Goal: Complete application form: Complete application form

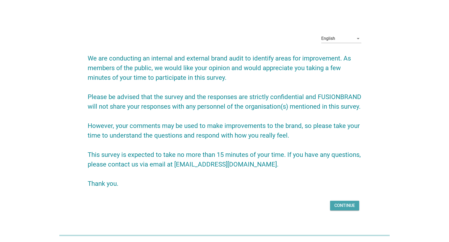
click at [350, 205] on div "Continue" at bounding box center [345, 205] width 21 height 6
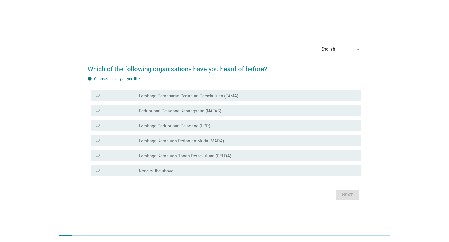
click at [219, 95] on label "Lembaga Pemasaran Pertanian Persekutuan (FAMA)" at bounding box center [189, 95] width 100 height 5
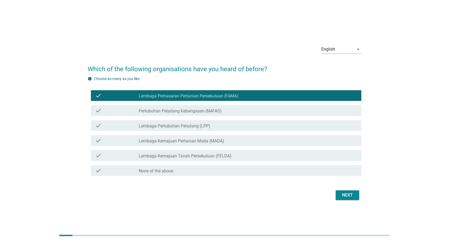
click at [219, 111] on label "Pertubuhan Peladang Kebangsaan (NAFAS)" at bounding box center [180, 110] width 83 height 5
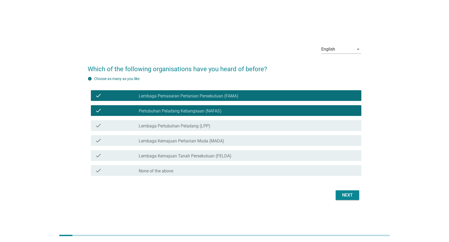
click at [219, 127] on div "check_box_outline_blank Lembaga Pertubuhan Peladang (LPP)" at bounding box center [248, 125] width 219 height 6
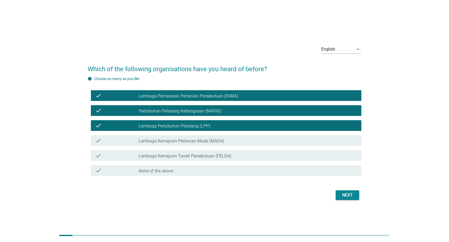
click at [341, 196] on div "Next" at bounding box center [347, 195] width 15 height 6
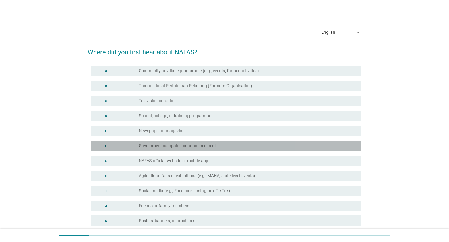
click at [222, 145] on div "radio_button_unchecked Government campaign or announcement" at bounding box center [246, 145] width 214 height 5
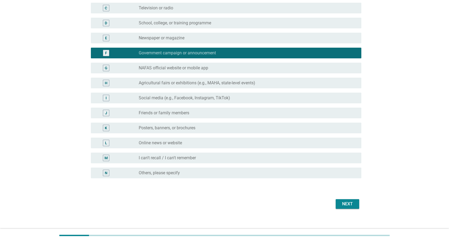
scroll to position [98, 0]
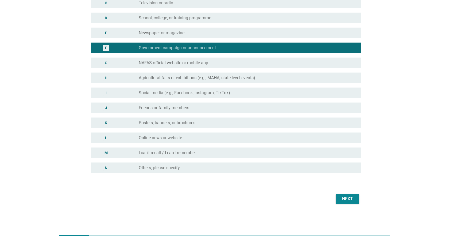
click at [349, 198] on div "Next" at bounding box center [347, 199] width 15 height 6
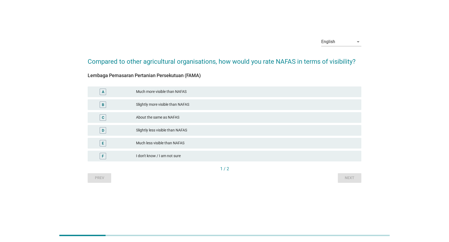
scroll to position [0, 0]
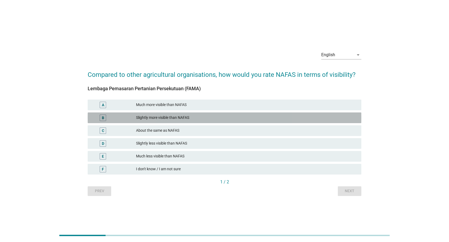
click at [239, 114] on div "B Slightly more visible than NAFAS" at bounding box center [225, 117] width 274 height 11
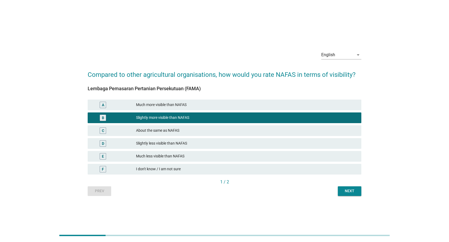
click at [350, 189] on div "Next" at bounding box center [349, 191] width 15 height 6
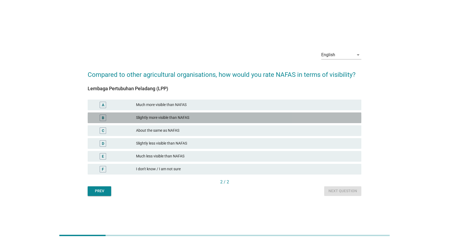
click at [232, 115] on div "Slightly more visible than NAFAS" at bounding box center [246, 117] width 221 height 6
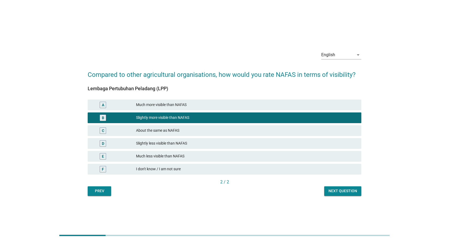
click at [335, 189] on div "Next question" at bounding box center [343, 191] width 29 height 6
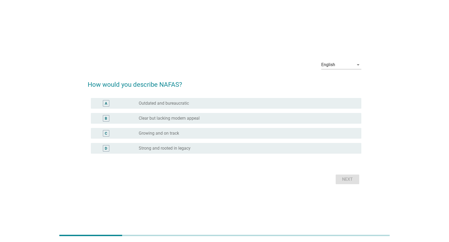
click at [258, 120] on div "radio_button_unchecked Clear but lacking modern appeal" at bounding box center [246, 118] width 214 height 5
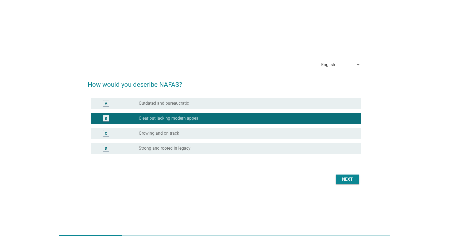
click at [255, 133] on div "radio_button_unchecked Growing and on track" at bounding box center [246, 133] width 214 height 5
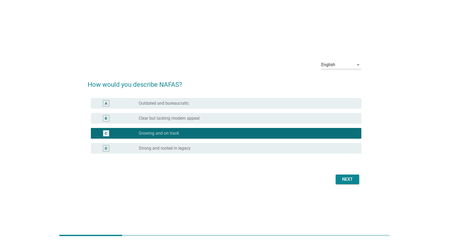
click at [254, 112] on div "B radio_button_unchecked Clear but lacking modern appeal" at bounding box center [225, 118] width 274 height 15
click at [345, 180] on div "Next" at bounding box center [347, 179] width 15 height 6
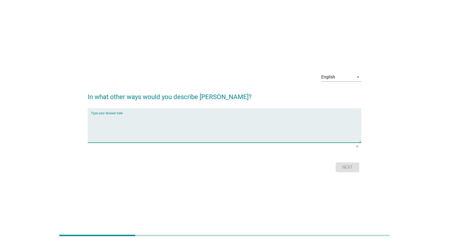
click at [261, 117] on textarea "Type your Answer here" at bounding box center [226, 128] width 271 height 28
type textarea "xf"
click at [348, 164] on div "Next" at bounding box center [347, 167] width 15 height 6
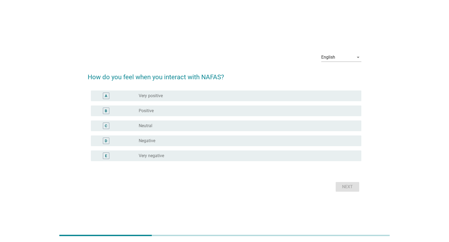
click at [206, 94] on div "radio_button_unchecked Very positive" at bounding box center [246, 95] width 214 height 5
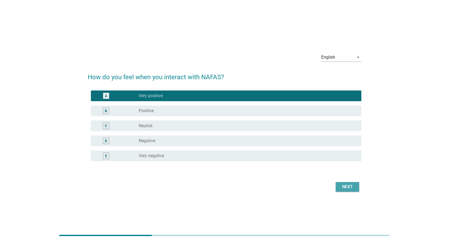
click at [346, 184] on div "Next" at bounding box center [347, 187] width 15 height 6
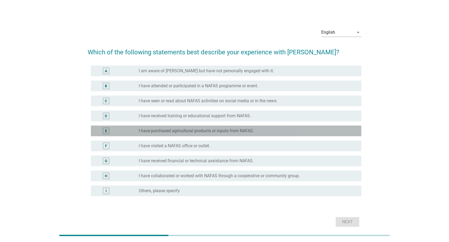
click at [271, 128] on div "radio_button_unchecked I have purchased agricultural products or inputs from NA…" at bounding box center [248, 131] width 219 height 6
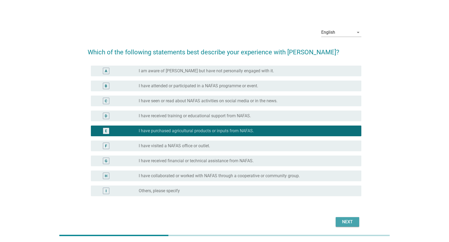
click at [344, 221] on div "Next" at bounding box center [347, 222] width 15 height 6
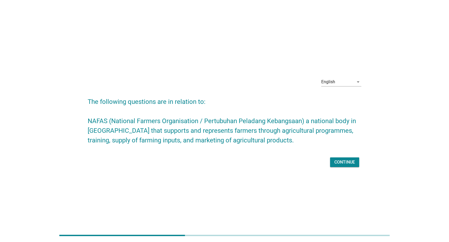
click at [349, 160] on div "Continue" at bounding box center [345, 162] width 21 height 6
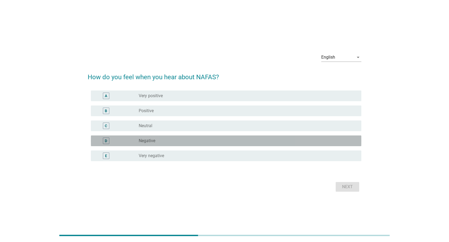
click at [324, 144] on div "D radio_button_unchecked Negative" at bounding box center [226, 140] width 271 height 11
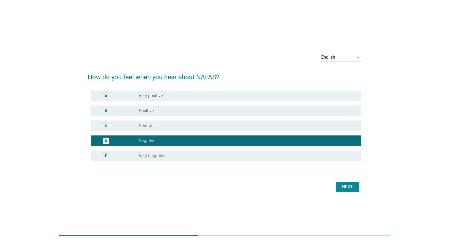
click at [354, 188] on div "Next" at bounding box center [347, 187] width 15 height 6
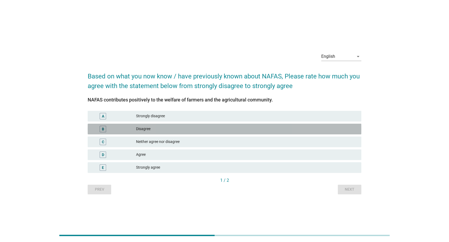
click at [279, 128] on div "Disagree" at bounding box center [246, 129] width 221 height 6
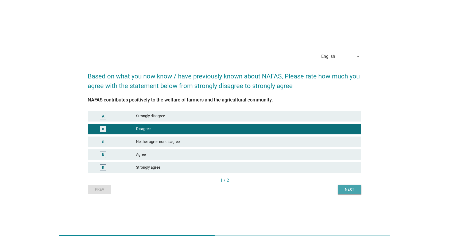
click at [354, 189] on div "Next" at bounding box center [349, 189] width 15 height 6
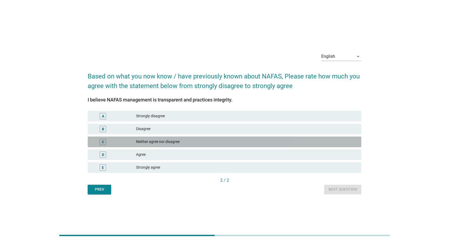
click at [250, 139] on div "Neither agree nor disagree" at bounding box center [246, 142] width 221 height 6
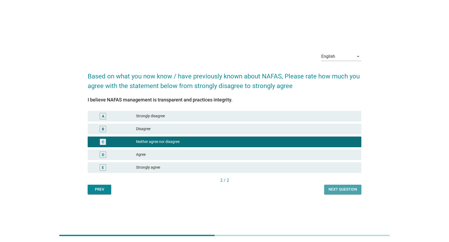
click at [348, 188] on div "Next question" at bounding box center [343, 189] width 29 height 6
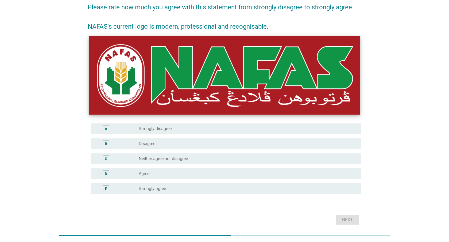
scroll to position [48, 0]
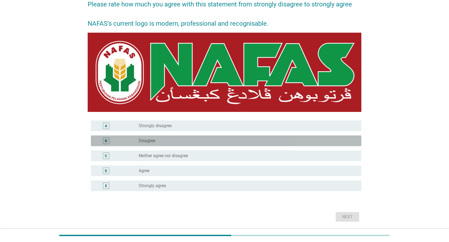
click at [249, 145] on div "B radio_button_unchecked Disagree" at bounding box center [226, 140] width 271 height 11
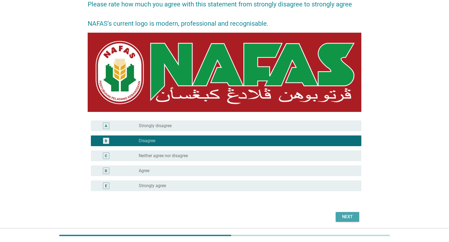
click at [350, 213] on div "Next" at bounding box center [347, 216] width 15 height 6
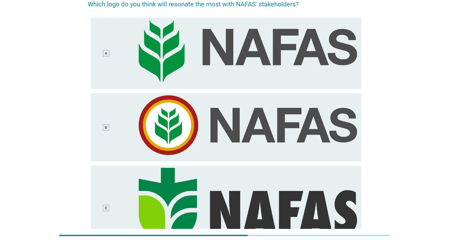
scroll to position [0, 0]
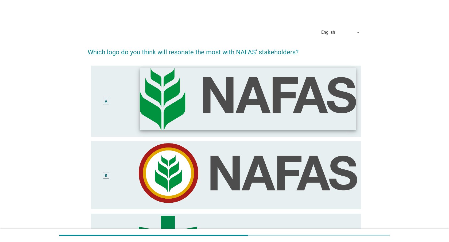
click at [239, 115] on img at bounding box center [248, 99] width 216 height 62
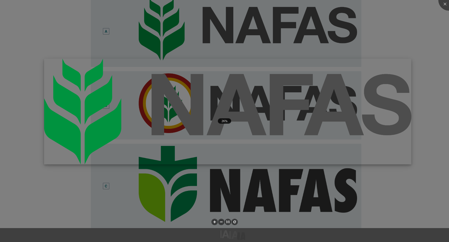
scroll to position [71, 0]
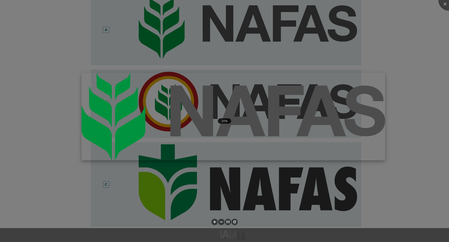
click at [251, 122] on img at bounding box center [234, 116] width 304 height 87
click at [236, 163] on div at bounding box center [224, 121] width 449 height 242
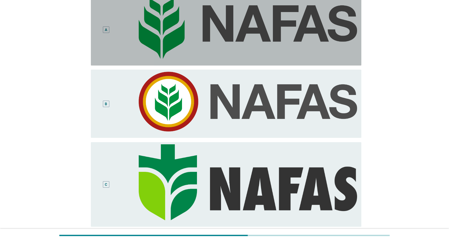
click at [107, 26] on div "A" at bounding box center [106, 29] width 22 height 67
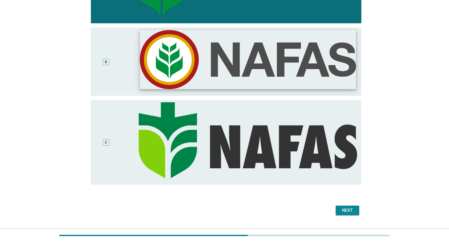
scroll to position [125, 0]
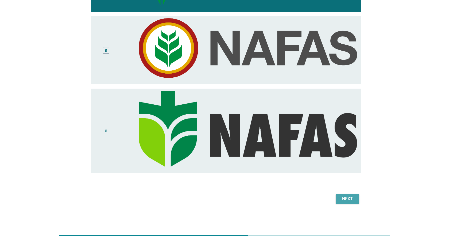
click at [346, 194] on button "Next" at bounding box center [348, 199] width 24 height 10
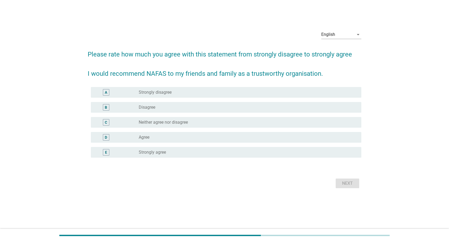
scroll to position [0, 0]
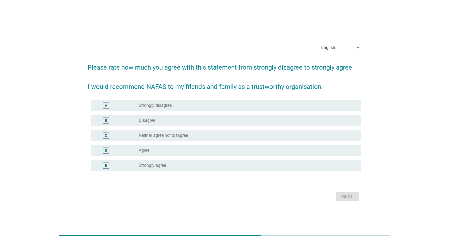
click at [292, 100] on div "A radio_button_unchecked Strongly disagree" at bounding box center [226, 105] width 271 height 11
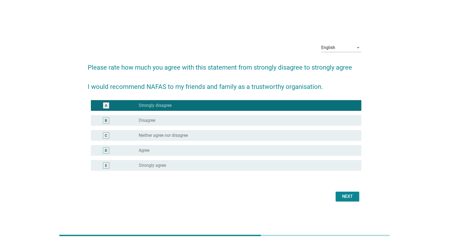
drag, startPoint x: 365, startPoint y: 198, endPoint x: 354, endPoint y: 197, distance: 11.3
click at [364, 197] on div "English arrow_drop_down Please rate how much you agree with this statement from…" at bounding box center [224, 121] width 282 height 172
click at [349, 197] on div "Next" at bounding box center [347, 196] width 15 height 6
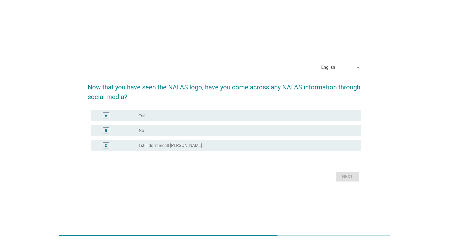
click at [273, 132] on div "radio_button_unchecked No" at bounding box center [246, 130] width 214 height 5
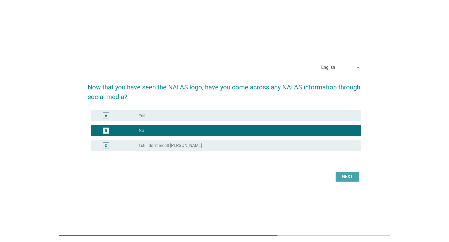
click at [346, 177] on div "Next" at bounding box center [347, 176] width 15 height 6
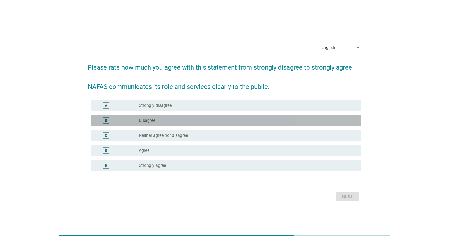
click at [276, 122] on div "radio_button_unchecked Disagree" at bounding box center [246, 120] width 214 height 5
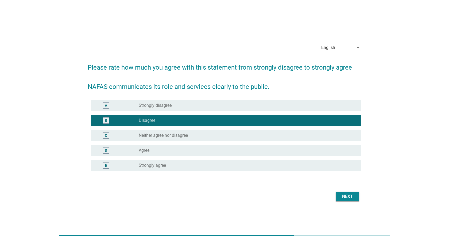
click at [349, 190] on div "Next" at bounding box center [225, 196] width 274 height 13
click at [350, 196] on div "Next" at bounding box center [347, 196] width 15 height 6
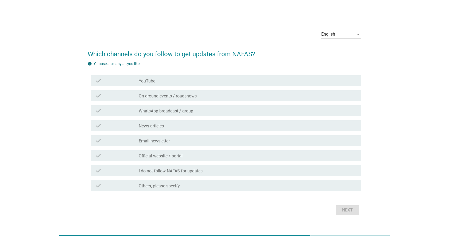
click at [305, 147] on div "check check_box_outline_blank Email newsletter" at bounding box center [225, 140] width 274 height 15
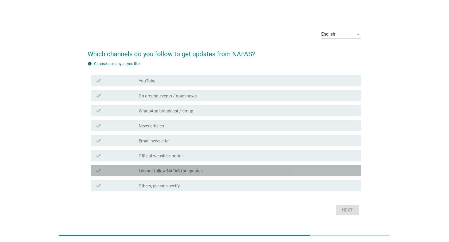
click at [322, 175] on div "check check_box_outline_blank I do not follow NAFAS for updates" at bounding box center [226, 170] width 271 height 11
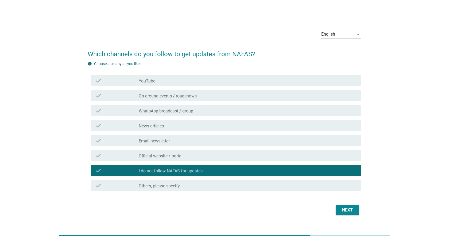
click at [357, 209] on button "Next" at bounding box center [348, 210] width 24 height 10
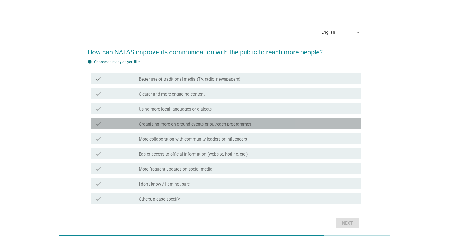
click at [273, 123] on div "check_box_outline_blank Organising more on-ground events or outreach programmes" at bounding box center [248, 123] width 219 height 6
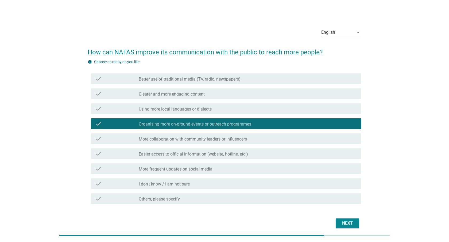
click at [349, 225] on div "Next" at bounding box center [347, 223] width 15 height 6
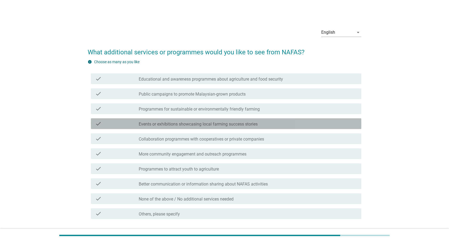
click at [243, 122] on label "Events or exhibitions showcasing local farming success stories" at bounding box center [198, 123] width 119 height 5
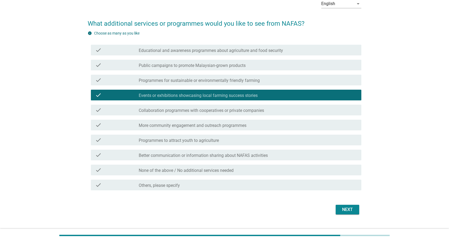
scroll to position [30, 0]
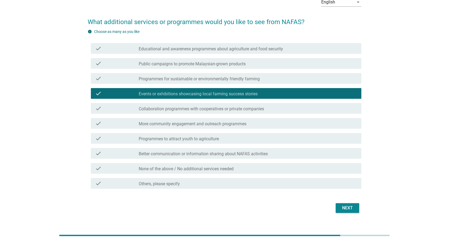
click at [349, 206] on div "Next" at bounding box center [347, 208] width 15 height 6
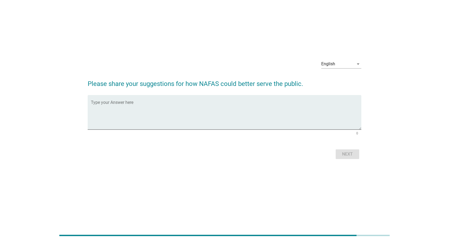
scroll to position [0, 0]
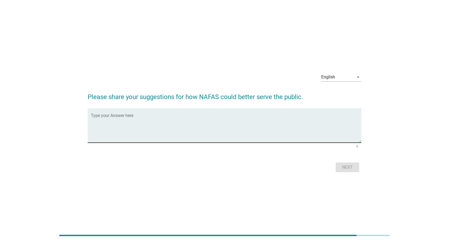
click at [266, 132] on textarea "Type your Answer here" at bounding box center [226, 128] width 271 height 28
paste textarea "[URL][DOMAIN_NAME]"
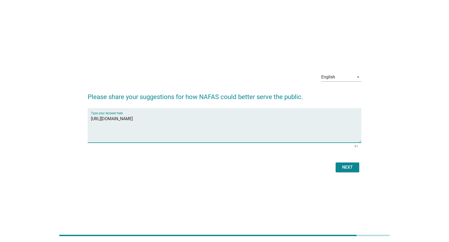
type textarea "[URL][DOMAIN_NAME]"
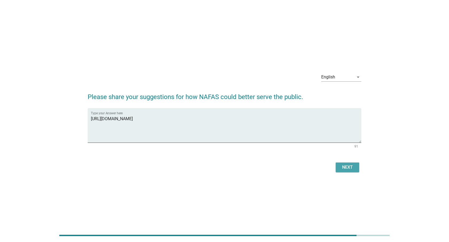
click at [344, 166] on div "Next" at bounding box center [347, 167] width 15 height 6
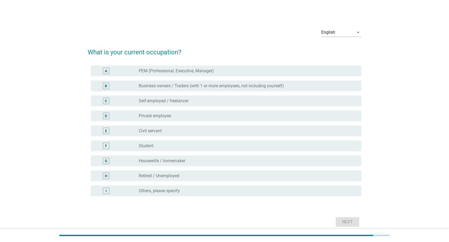
click at [296, 145] on div "radio_button_unchecked Student" at bounding box center [246, 145] width 214 height 5
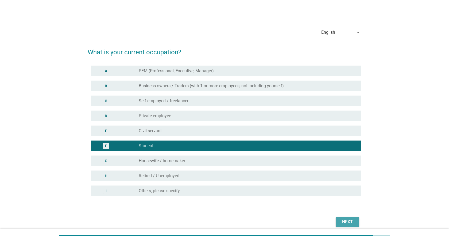
click at [352, 221] on div "Next" at bounding box center [347, 222] width 15 height 6
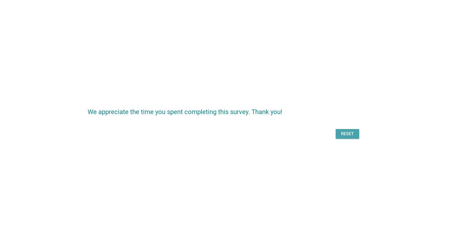
click at [351, 131] on div "Reset" at bounding box center [347, 134] width 15 height 6
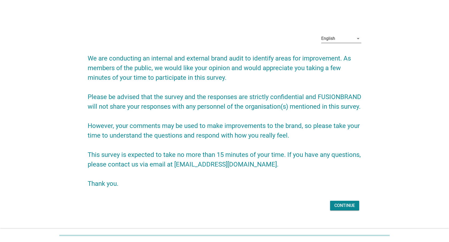
click at [331, 37] on div "English" at bounding box center [329, 38] width 14 height 5
click at [334, 53] on div "Bahasa Melayu" at bounding box center [342, 55] width 32 height 6
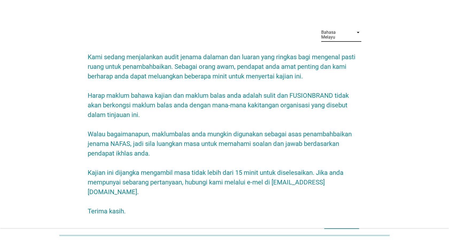
click at [346, 230] on div "Seterusnya" at bounding box center [342, 233] width 26 height 6
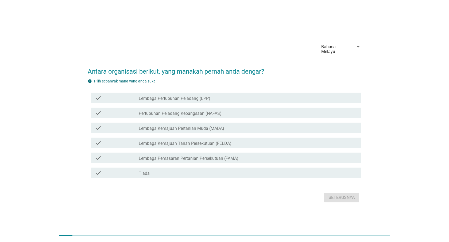
click at [303, 115] on div "check check_box_outline_blank Pertubuhan Peladang Kebangsaan (NAFAS)" at bounding box center [226, 113] width 271 height 11
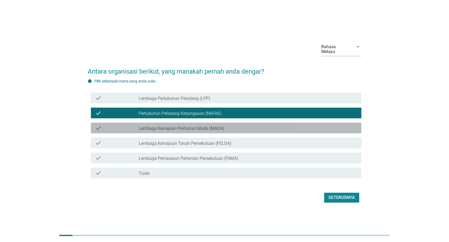
click at [301, 125] on div "check_box_outline_blank Lembaga Kemajuan Pertanian Muda (MADA)" at bounding box center [248, 128] width 219 height 6
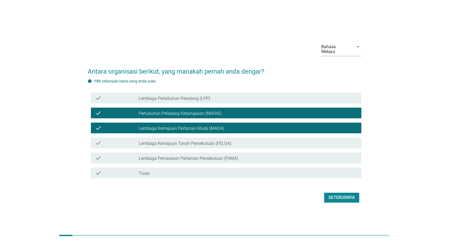
click at [352, 194] on div "Seterusnya" at bounding box center [342, 197] width 26 height 6
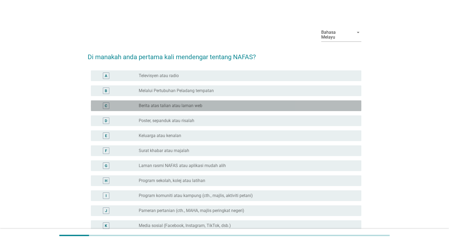
click at [289, 103] on div "radio_button_unchecked Berita atas talian atau laman web" at bounding box center [246, 105] width 214 height 5
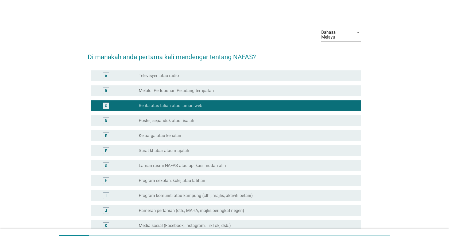
click at [292, 118] on div "radio_button_unchecked Poster, sepanduk atau risalah" at bounding box center [246, 120] width 214 height 5
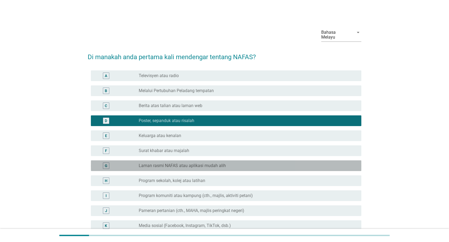
click at [313, 162] on div "radio_button_unchecked Laman rasmi NAFAS atau aplikasi mudah alih" at bounding box center [248, 165] width 219 height 6
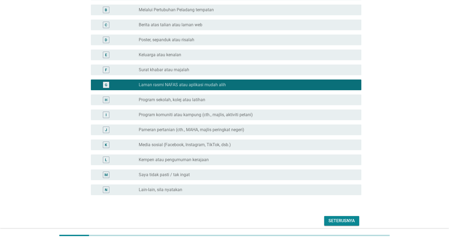
scroll to position [98, 0]
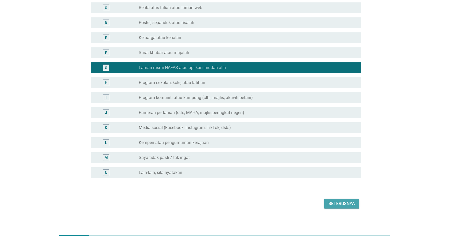
click at [347, 200] on div "Seterusnya" at bounding box center [342, 203] width 26 height 6
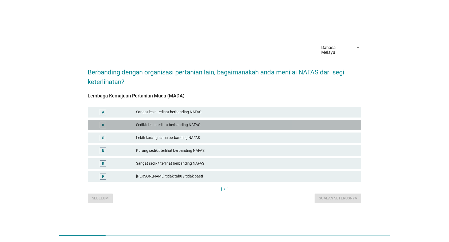
click at [275, 126] on div "B Sedikit lebih terlihat berbanding NAFAS" at bounding box center [225, 125] width 274 height 11
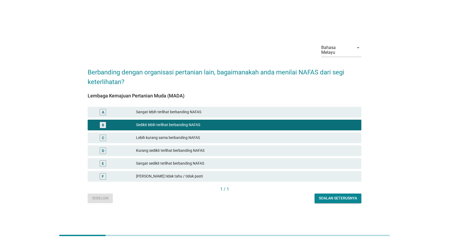
click at [330, 202] on div "Bahasa Melayu arrow_drop_down Berbanding dengan organisasi pertanian lain, baga…" at bounding box center [224, 121] width 282 height 173
click at [329, 195] on div "Soalan seterusnya" at bounding box center [338, 198] width 38 height 6
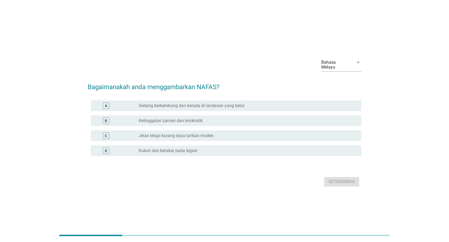
click at [256, 135] on div "radio_button_unchecked Jelas tetapi kurang daya tarikan moden" at bounding box center [246, 135] width 214 height 5
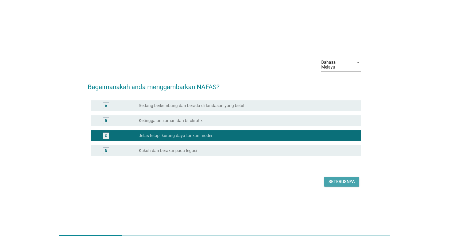
click at [327, 177] on button "Seterusnya" at bounding box center [341, 182] width 35 height 10
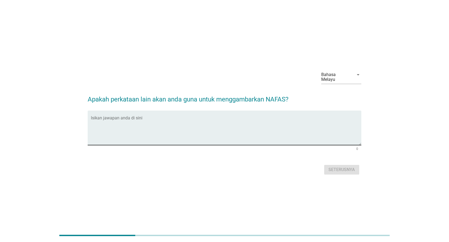
click at [264, 113] on div "Isikan jawapan anda di sini" at bounding box center [226, 127] width 271 height 35
paste textarea "[URL][DOMAIN_NAME]"
drag, startPoint x: 290, startPoint y: 119, endPoint x: 305, endPoint y: 142, distance: 27.7
click at [290, 119] on textarea "[URL][DOMAIN_NAME]" at bounding box center [226, 131] width 271 height 28
type textarea "[URL][DOMAIN_NAME]"
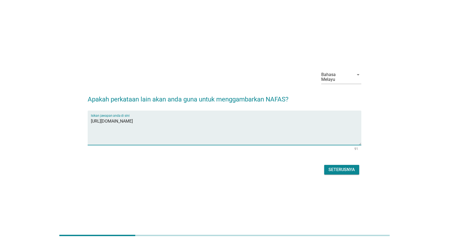
click at [330, 167] on div "Seterusnya" at bounding box center [342, 169] width 26 height 6
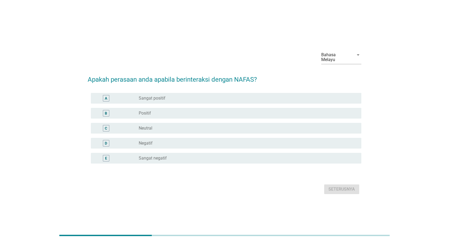
click at [235, 110] on div "radio_button_unchecked Positif" at bounding box center [246, 112] width 214 height 5
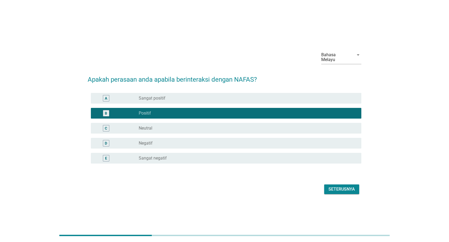
click at [337, 180] on form "Apakah perasaan anda apabila berinteraksi dengan NAFAS? A radio_button_unchecke…" at bounding box center [225, 132] width 274 height 126
click at [338, 188] on div "Seterusnya" at bounding box center [342, 189] width 26 height 6
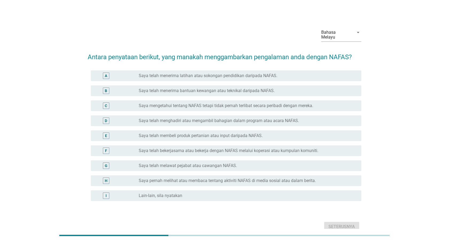
click at [227, 118] on label "Saya telah menghadiri atau mengambil bahagian dalam program atau acara NAFAS." at bounding box center [219, 120] width 161 height 5
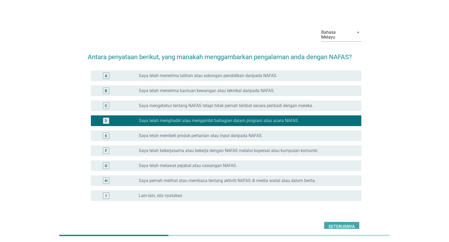
click at [349, 224] on div "Seterusnya" at bounding box center [342, 226] width 26 height 6
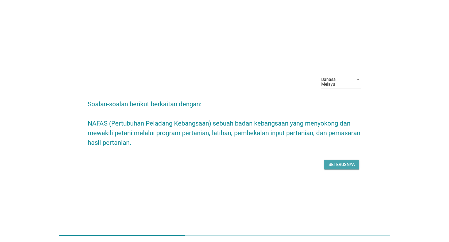
click at [337, 161] on div "Seterusnya" at bounding box center [342, 164] width 26 height 6
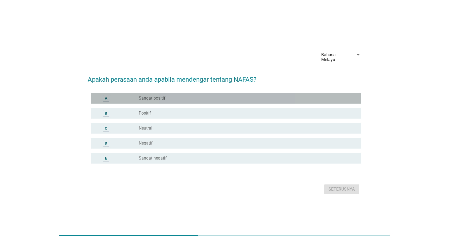
click at [223, 96] on div "radio_button_unchecked Sangat positif" at bounding box center [246, 98] width 214 height 5
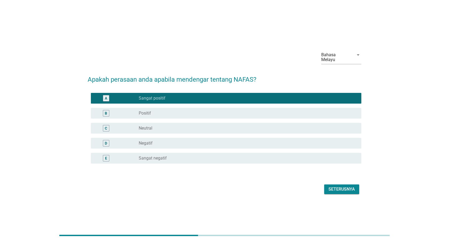
click at [335, 186] on div "Seterusnya" at bounding box center [342, 189] width 26 height 6
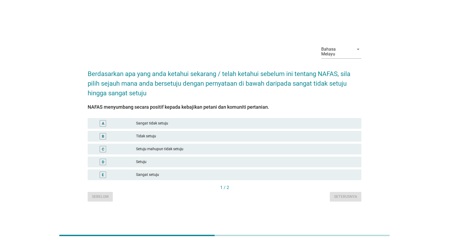
click at [236, 135] on div "Tidak setuju" at bounding box center [246, 136] width 221 height 6
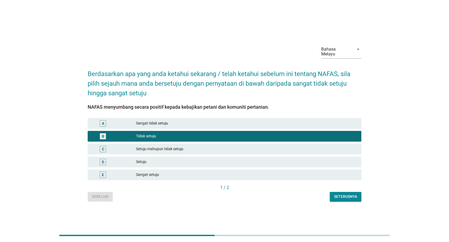
click at [339, 194] on div "Seterusnya" at bounding box center [345, 197] width 23 height 6
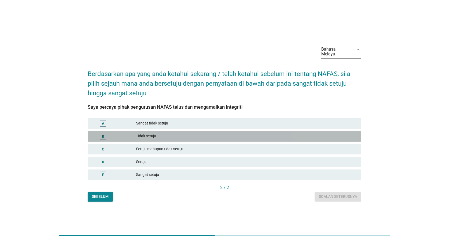
click at [223, 138] on div "B Tidak setuju" at bounding box center [225, 136] width 274 height 11
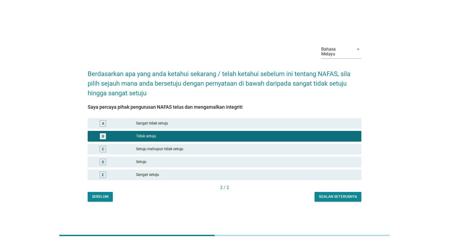
click at [329, 194] on div "Soalan seterusnya" at bounding box center [338, 197] width 38 height 6
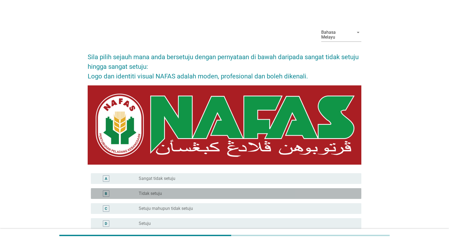
click at [277, 190] on div "radio_button_unchecked Tidak setuju" at bounding box center [248, 193] width 219 height 6
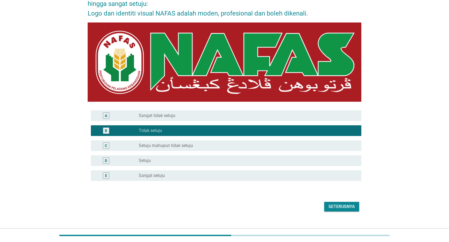
scroll to position [66, 0]
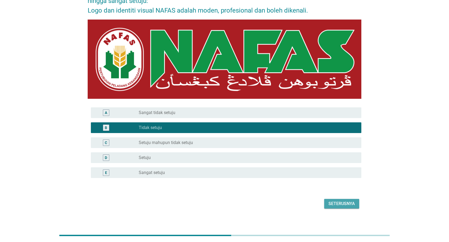
click at [347, 200] on div "Seterusnya" at bounding box center [342, 203] width 26 height 6
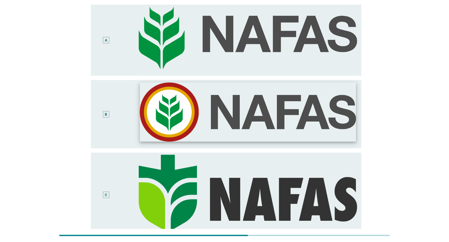
scroll to position [0, 0]
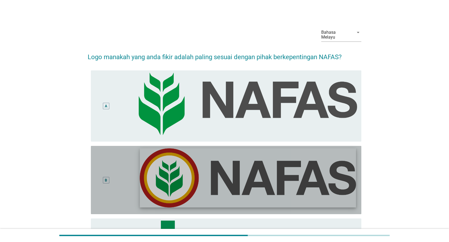
click at [299, 175] on img at bounding box center [248, 177] width 216 height 59
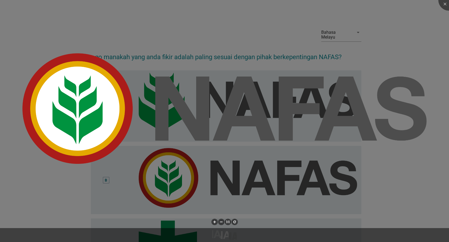
click at [122, 172] on div at bounding box center [224, 121] width 449 height 242
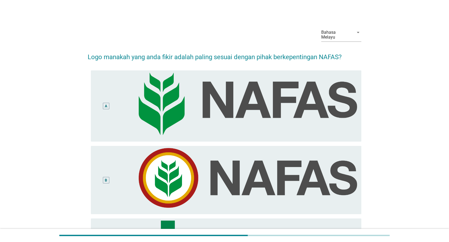
click at [109, 177] on body "English Bahasa Melayu Bahasa Melayu arrow_drop_down Logo manakah yang anda fiki…" at bounding box center [224, 179] width 449 height 358
click at [107, 177] on div "B" at bounding box center [106, 180] width 2 height 6
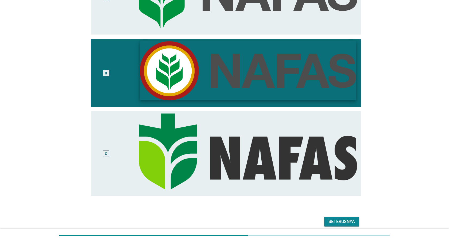
scroll to position [125, 0]
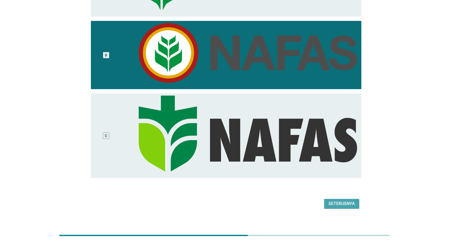
click at [352, 200] on div "Seterusnya" at bounding box center [342, 203] width 26 height 6
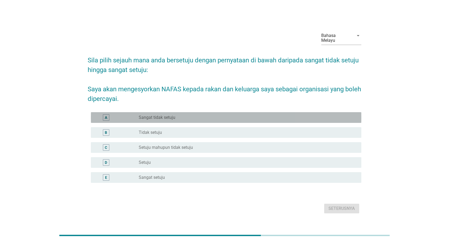
click at [191, 115] on div "radio_button_unchecked Sangat tidak setuju" at bounding box center [246, 117] width 214 height 5
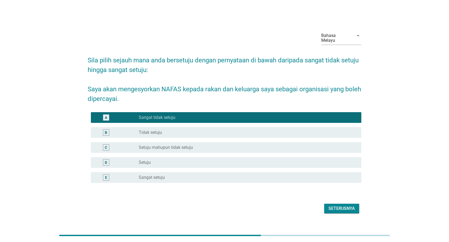
click at [341, 202] on div "Seterusnya" at bounding box center [225, 208] width 274 height 13
click at [342, 210] on button "Seterusnya" at bounding box center [341, 209] width 35 height 10
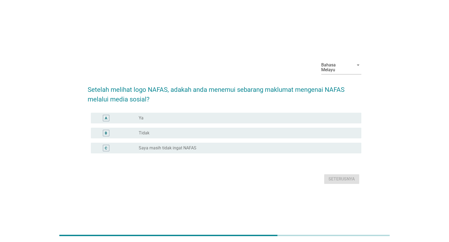
scroll to position [13, 0]
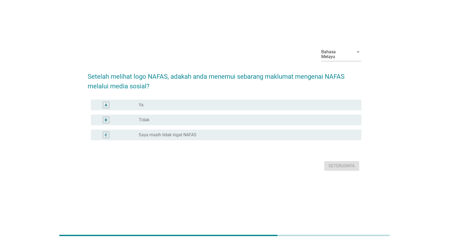
click at [205, 132] on div "radio_button_unchecked Saya masih tidak ingat NAFAS" at bounding box center [246, 134] width 214 height 5
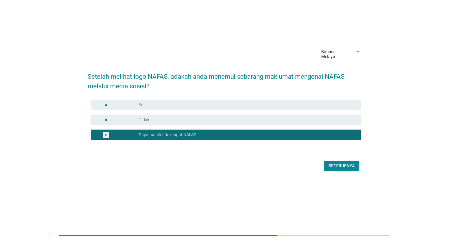
click at [331, 165] on div "Seterusnya" at bounding box center [342, 166] width 26 height 6
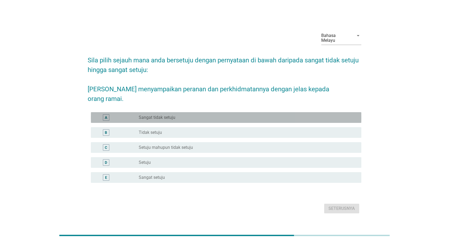
click at [209, 120] on div "A radio_button_unchecked Sangat tidak setuju" at bounding box center [226, 117] width 271 height 11
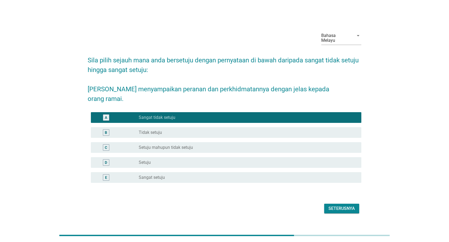
click at [365, 212] on div "Bahasa Melayu arrow_drop_down Sila pilih sejauh mana anda bersetuju dengan pern…" at bounding box center [224, 121] width 282 height 196
click at [353, 209] on div "Seterusnya" at bounding box center [342, 208] width 26 height 6
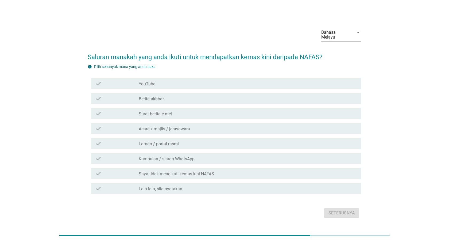
click at [255, 140] on div "check_box_outline_blank Laman / portal rasmi" at bounding box center [248, 143] width 219 height 6
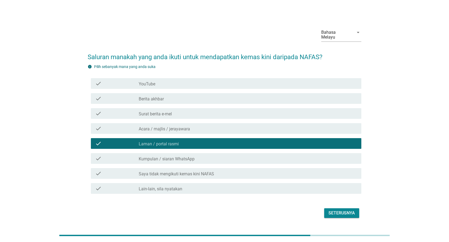
click at [230, 170] on div "check_box_outline_blank Saya tidak mengikuti kemas kini NAFAS" at bounding box center [248, 173] width 219 height 6
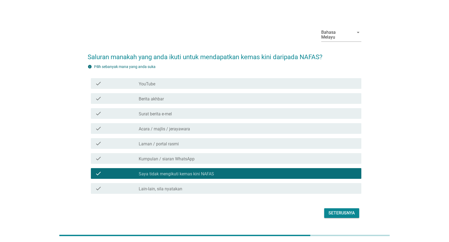
click at [226, 156] on div "check_box_outline_blank Kumpulan / siaran WhatsApp" at bounding box center [248, 158] width 219 height 6
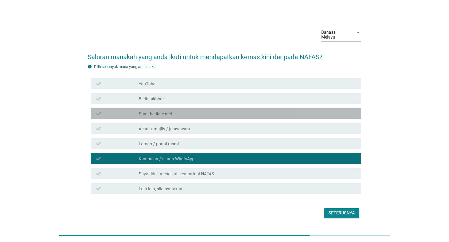
click at [215, 111] on div "check_box_outline_blank Surat berita e-mel" at bounding box center [248, 113] width 219 height 6
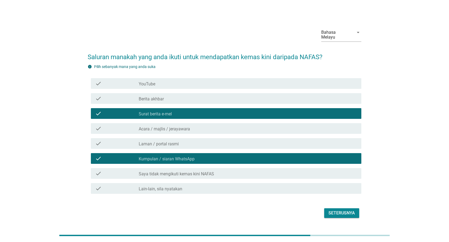
click at [342, 210] on div "Seterusnya" at bounding box center [342, 213] width 26 height 6
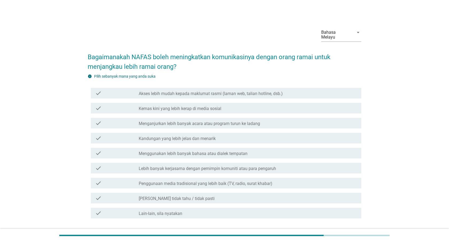
click at [220, 146] on div "check check_box_outline_blank Menggunakan lebih banyak bahasa atau dialek tempa…" at bounding box center [225, 153] width 274 height 15
click at [221, 155] on div "check check_box_outline_blank Menggunakan lebih banyak bahasa atau dialek tempa…" at bounding box center [225, 153] width 274 height 15
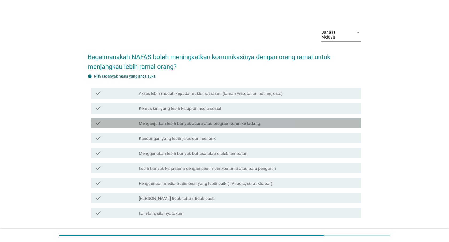
click at [206, 121] on label "Menganjurkan lebih banyak acara atau program turun ke ladang" at bounding box center [199, 123] width 121 height 5
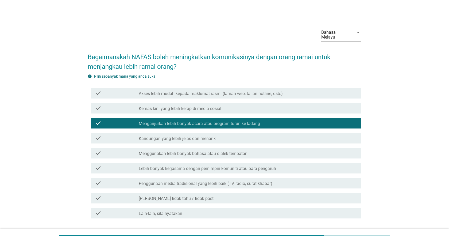
click at [203, 136] on label "Kandungan yang lebih jelas dan menarik" at bounding box center [177, 138] width 77 height 5
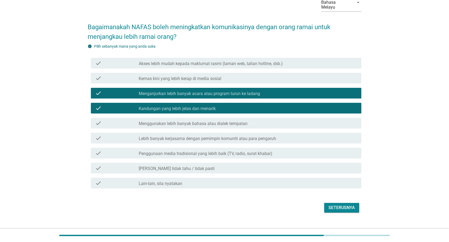
scroll to position [34, 0]
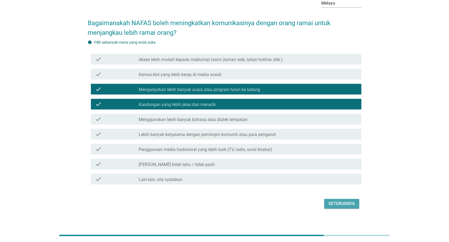
click at [348, 200] on div "Seterusnya" at bounding box center [342, 203] width 26 height 6
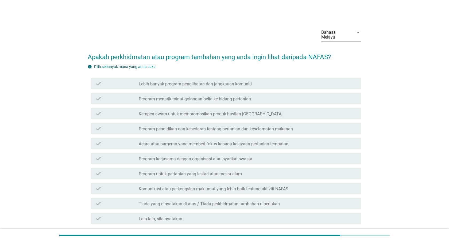
click at [217, 136] on div "check check_box_outline_blank Acara atau pameran yang memberi fokus kepada keja…" at bounding box center [225, 143] width 274 height 15
click at [215, 126] on label "Program pendidikan dan kesedaran tentang pertanian dan keselamatan makanan" at bounding box center [216, 128] width 154 height 5
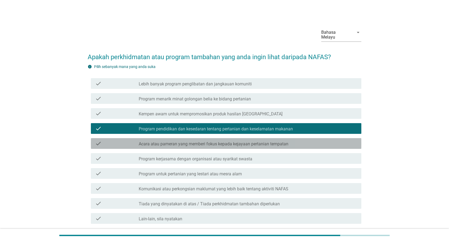
click at [215, 141] on label "Acara atau pameran yang memberi fokus kepada kejayaan pertanian tempatan" at bounding box center [214, 143] width 150 height 5
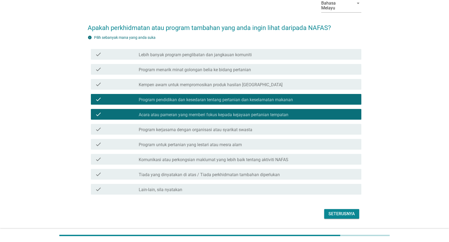
scroll to position [39, 0]
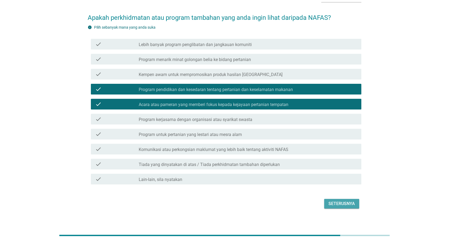
click at [351, 203] on button "Seterusnya" at bounding box center [341, 204] width 35 height 10
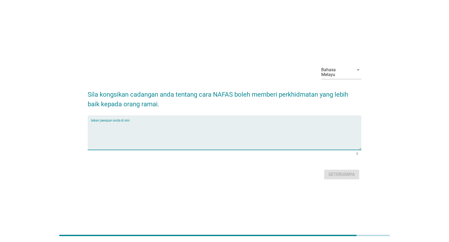
click at [192, 141] on textarea "Isikan jawapan anda di sini" at bounding box center [226, 136] width 271 height 28
type textarea "wed"
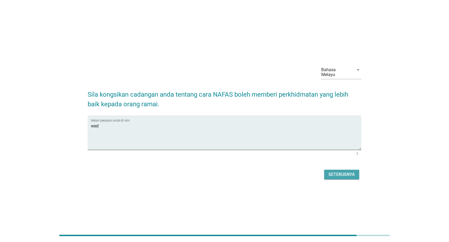
click at [342, 172] on div "Seterusnya" at bounding box center [342, 174] width 26 height 6
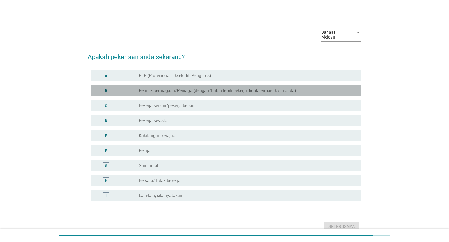
click at [165, 88] on label "Pemilik perniagaan/Peniaga (dengan 1 atau lebih pekerja, tidak termasuk diri an…" at bounding box center [218, 90] width 158 height 5
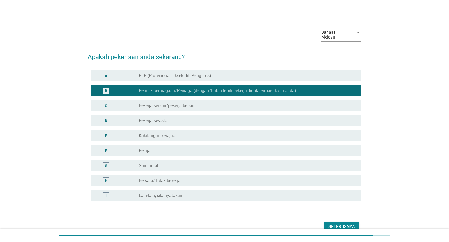
click at [360, 221] on div "Seterusnya" at bounding box center [225, 226] width 274 height 13
click at [354, 223] on div "Seterusnya" at bounding box center [342, 226] width 26 height 6
